Goal: Check status: Check status

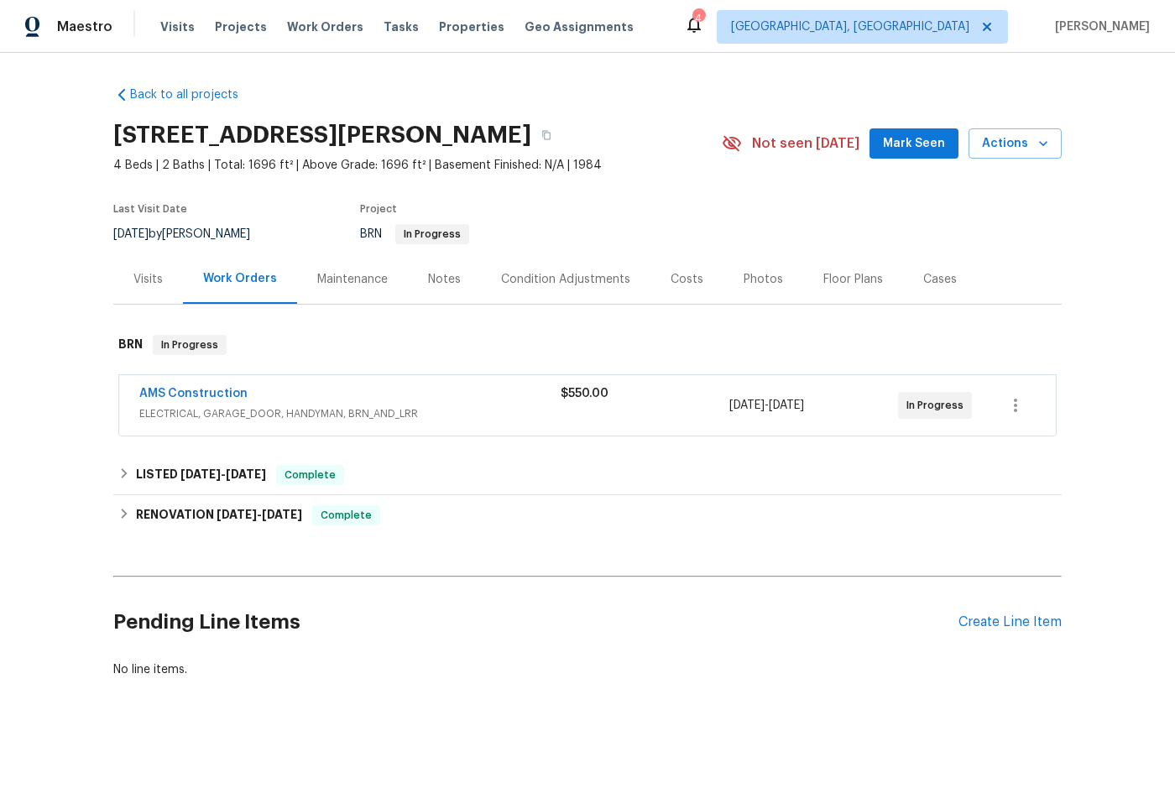
click at [321, 394] on div "AMS Construction" at bounding box center [349, 395] width 421 height 20
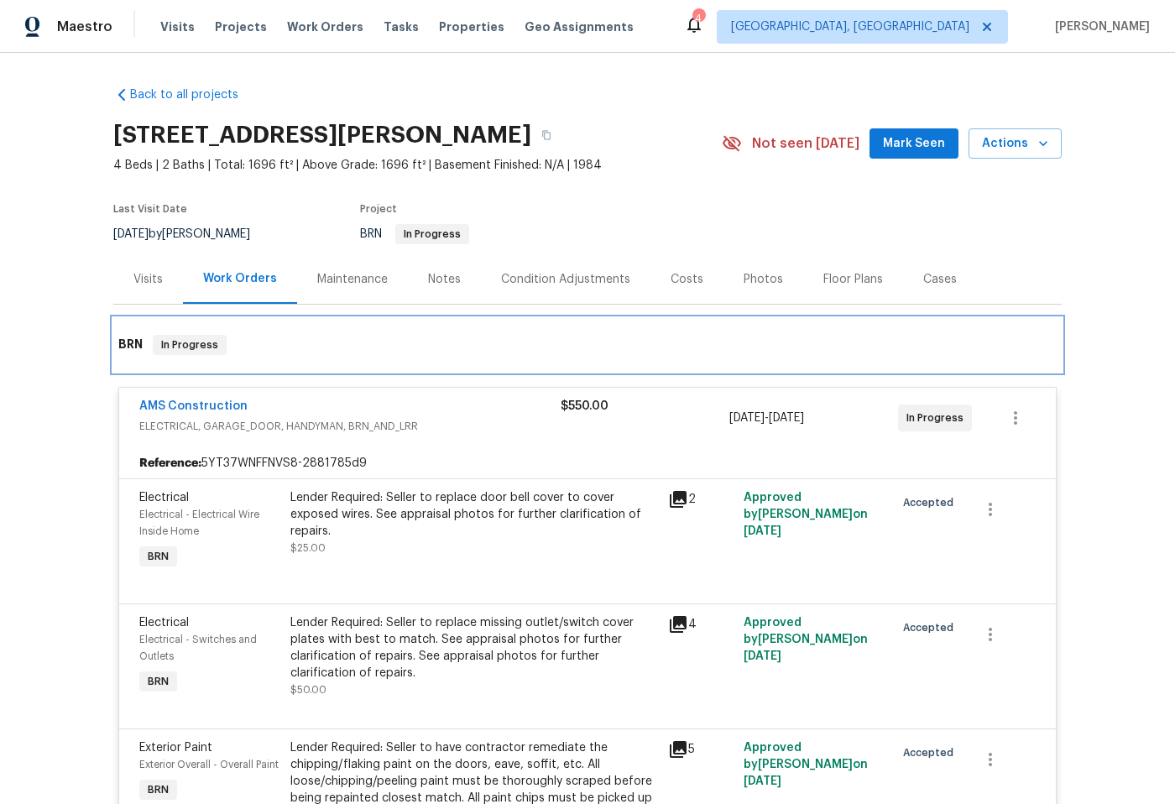
click at [201, 342] on span "In Progress" at bounding box center [189, 344] width 70 height 17
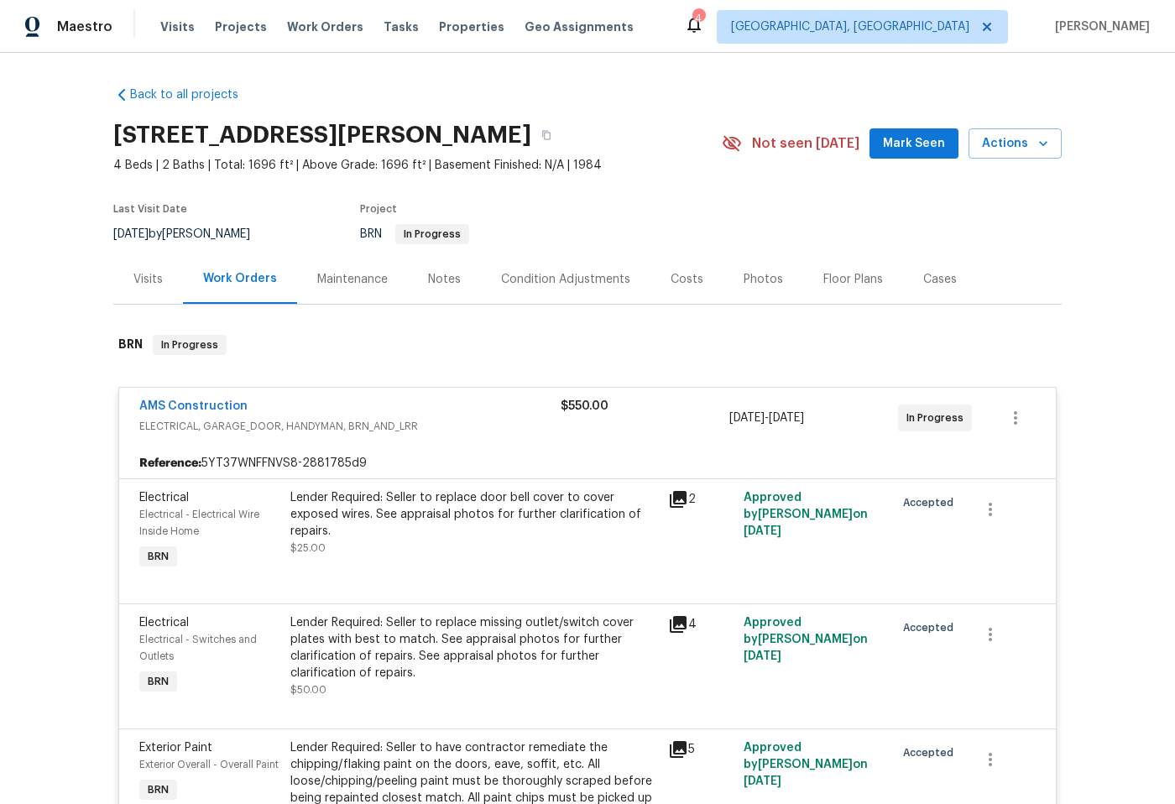
click at [350, 280] on div "Maintenance" at bounding box center [352, 279] width 70 height 17
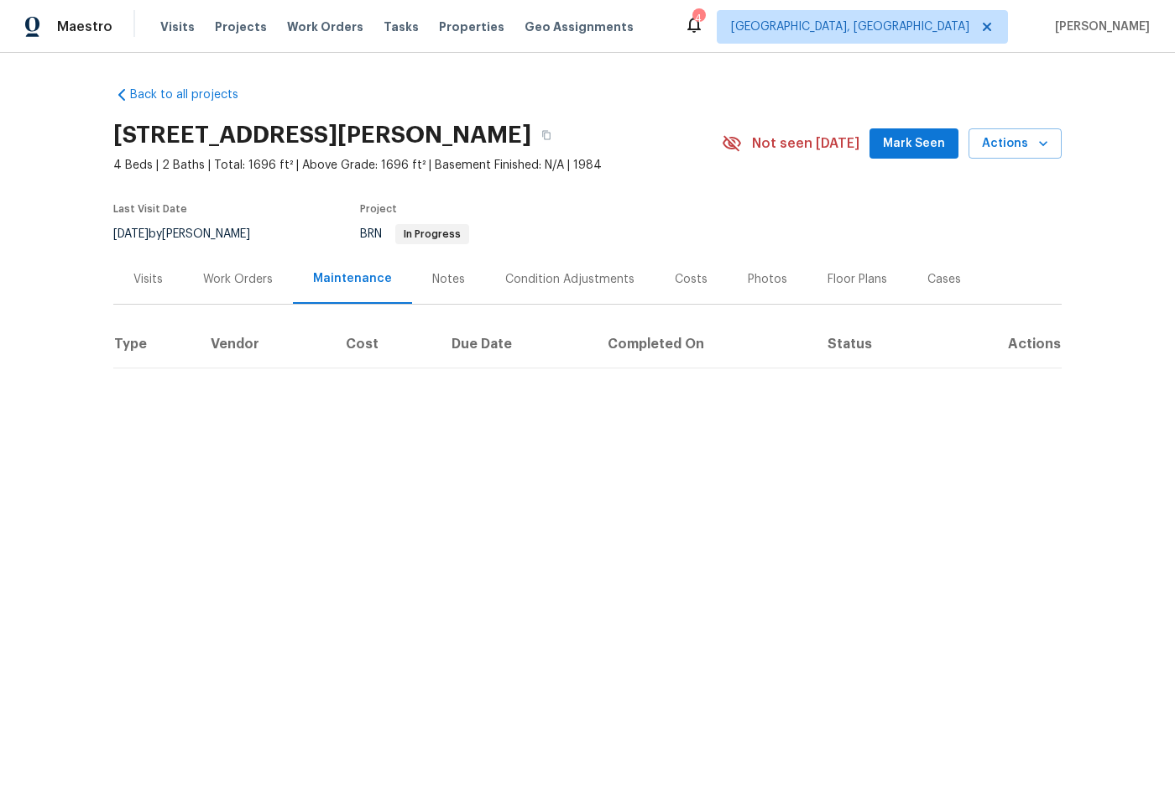
click at [447, 280] on div "Notes" at bounding box center [448, 279] width 33 height 17
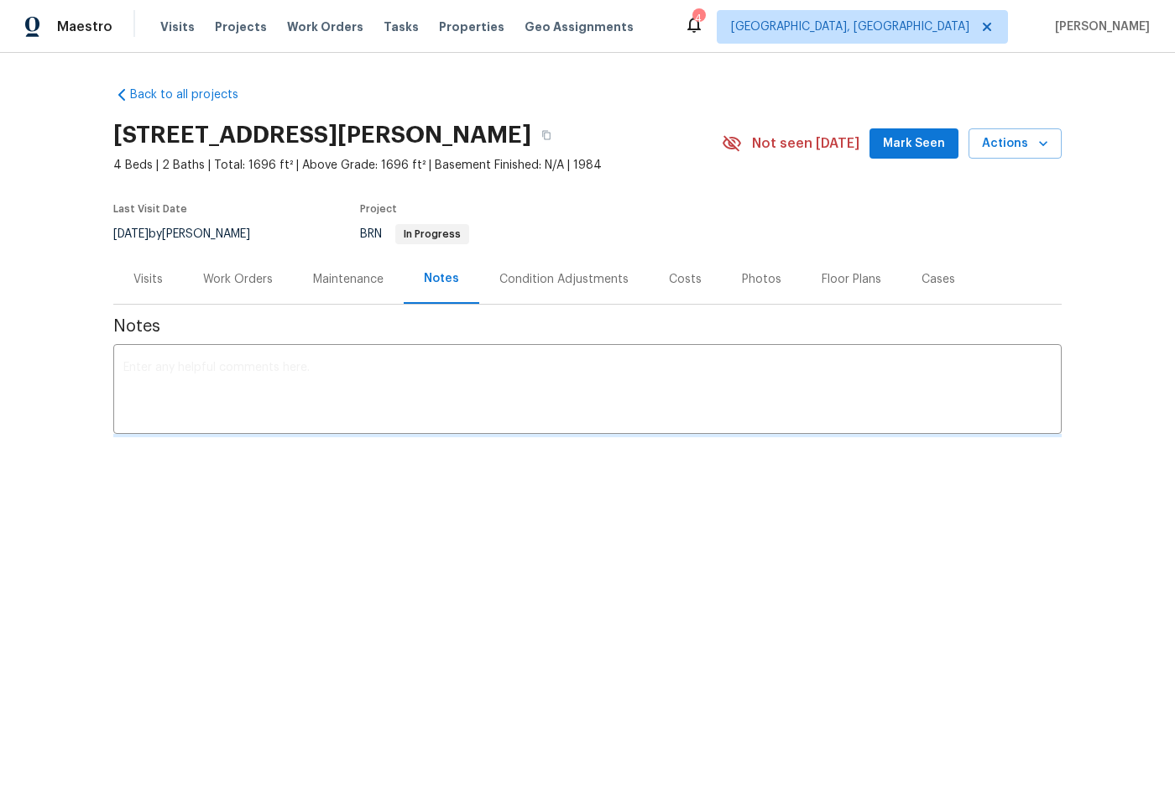
click at [152, 274] on div "Visits" at bounding box center [147, 279] width 29 height 17
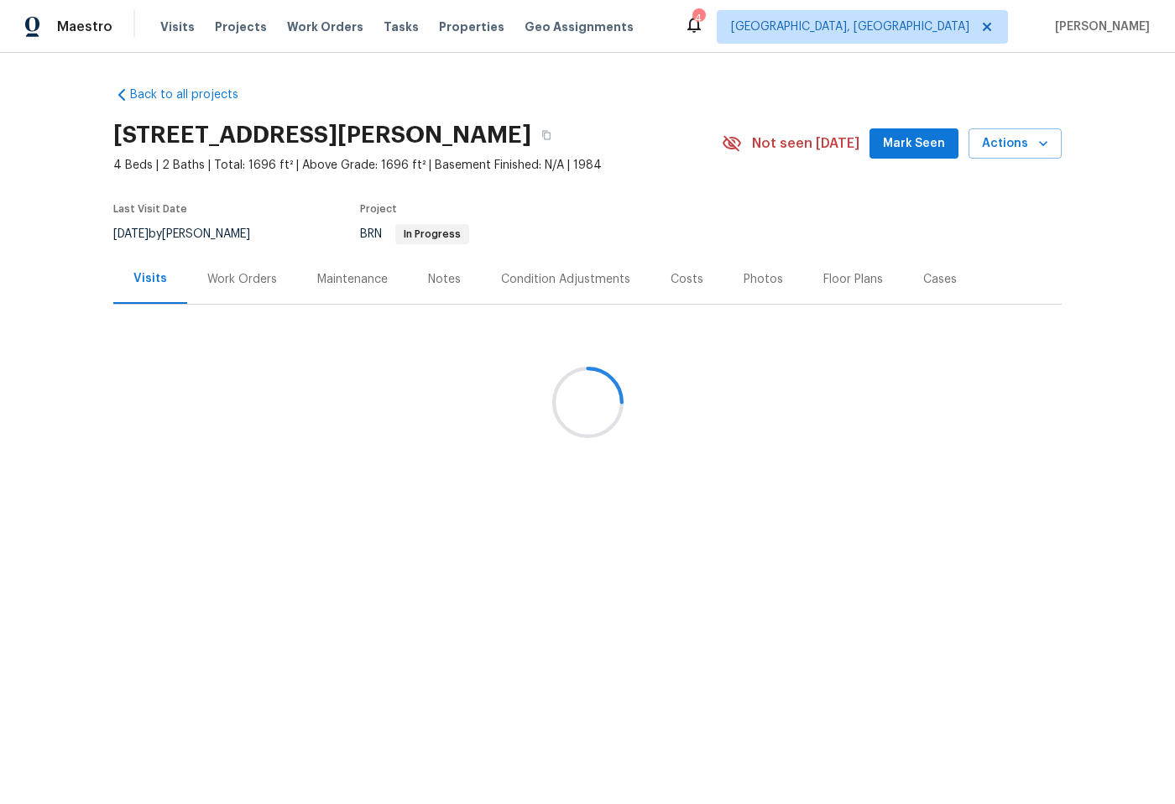
click at [209, 295] on div at bounding box center [587, 402] width 1175 height 804
drag, startPoint x: 216, startPoint y: 285, endPoint x: 223, endPoint y: 274, distance: 12.8
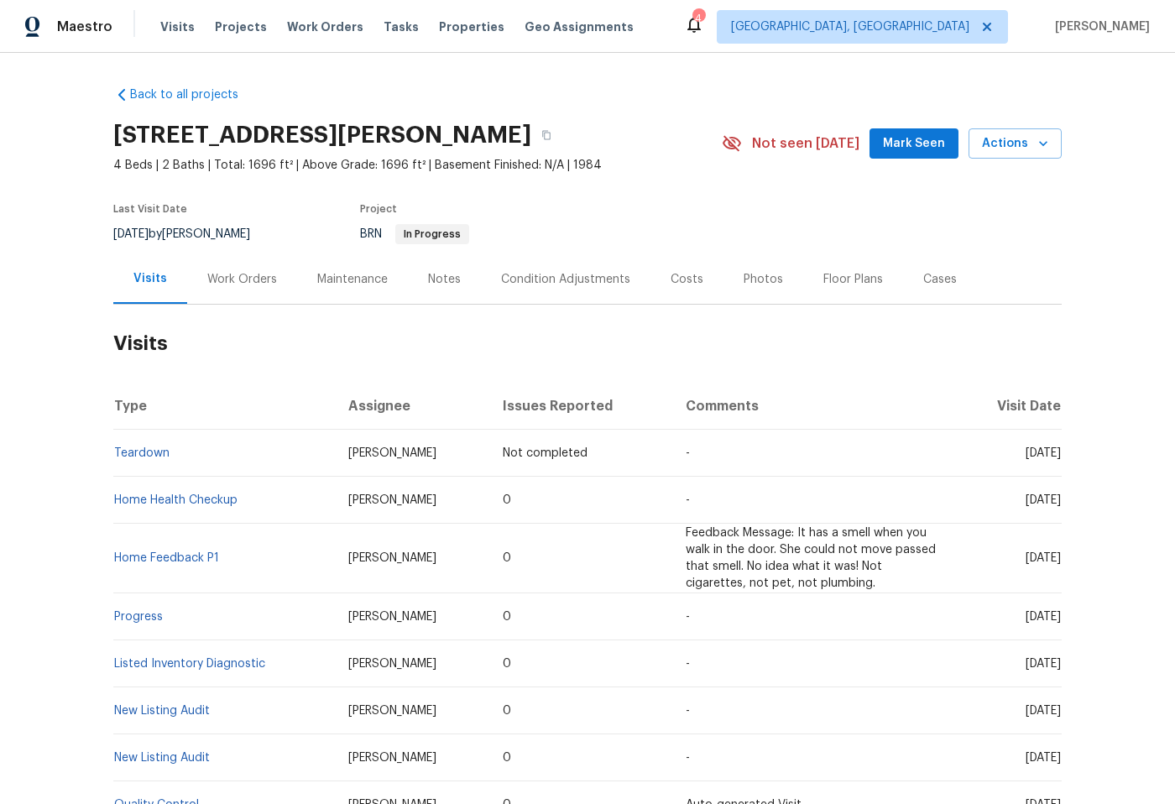
click at [249, 279] on div "Work Orders" at bounding box center [242, 279] width 70 height 17
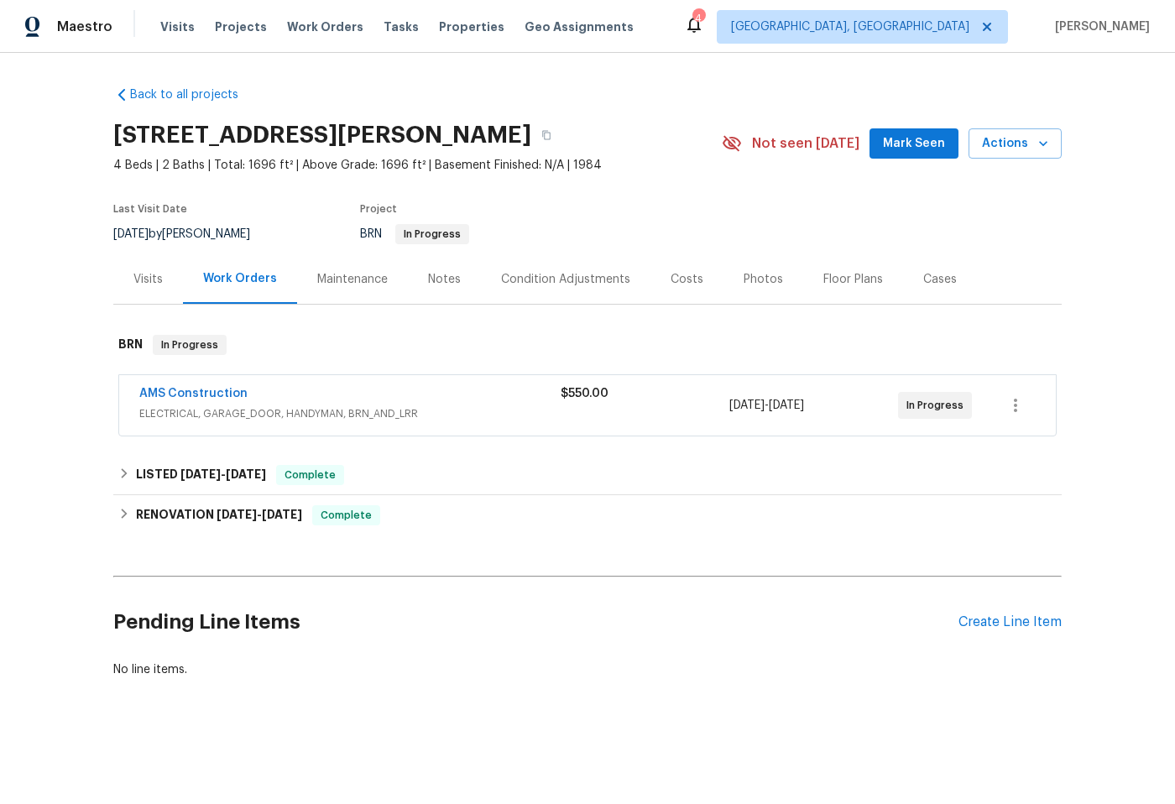
click at [175, 378] on div "AMS Construction ELECTRICAL, GARAGE_DOOR, HANDYMAN, BRN_AND_LRR $550.00 [DATE] …" at bounding box center [587, 405] width 936 height 60
click at [181, 388] on link "AMS Construction" at bounding box center [193, 394] width 108 height 12
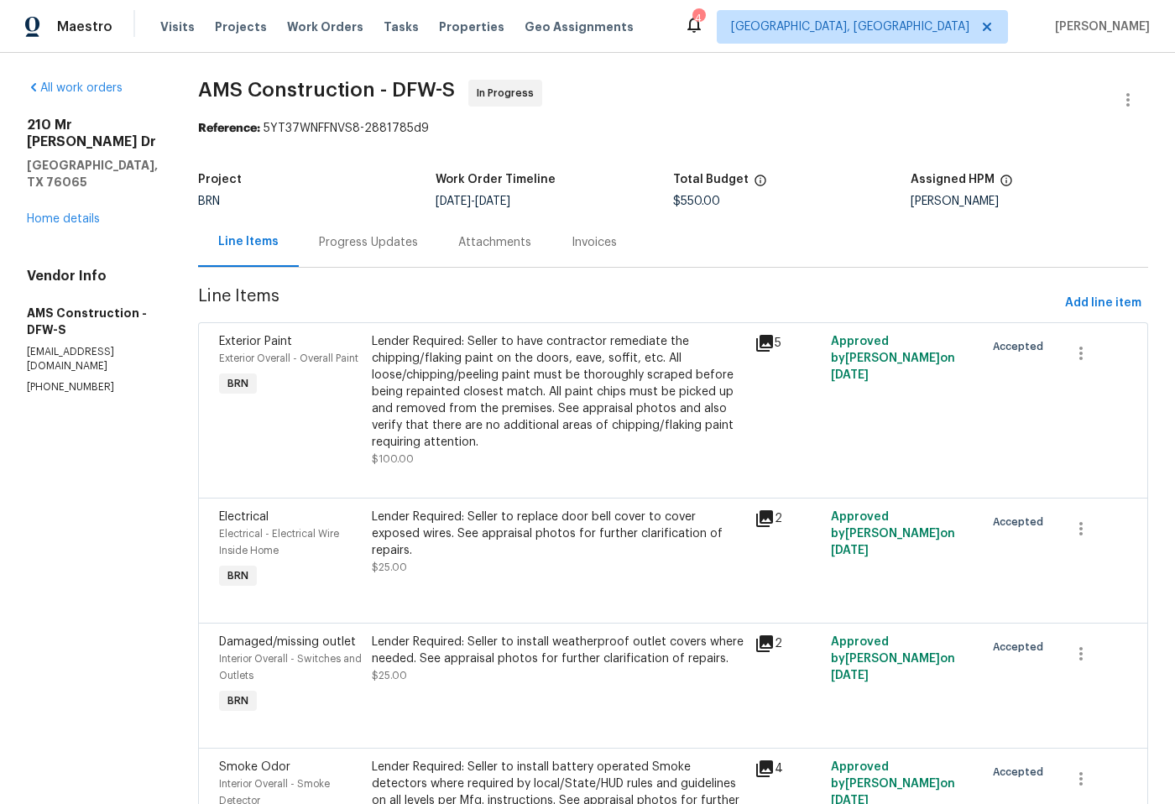
click at [361, 233] on div "Progress Updates" at bounding box center [368, 242] width 139 height 50
